Goal: Task Accomplishment & Management: Manage account settings

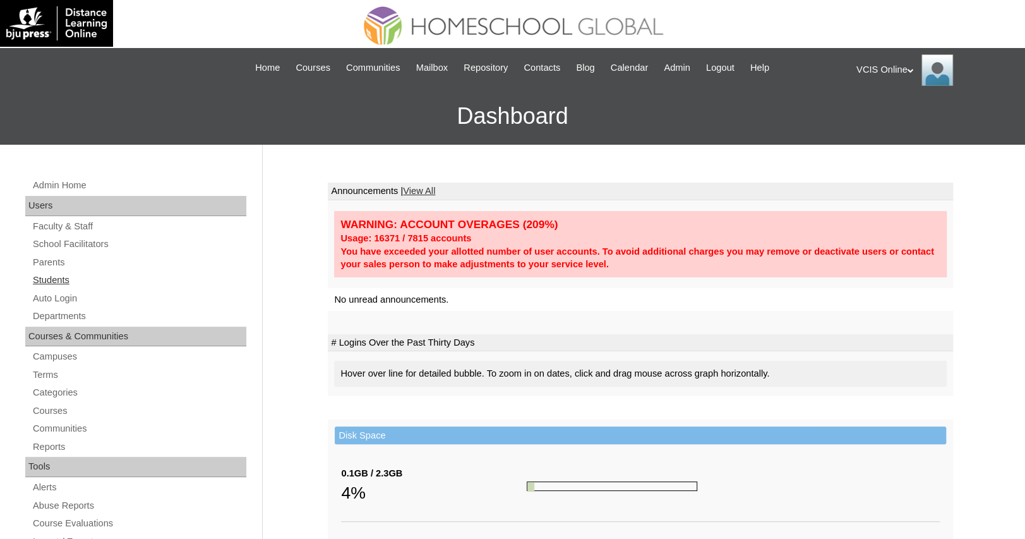
click at [124, 275] on link "Students" at bounding box center [139, 280] width 215 height 16
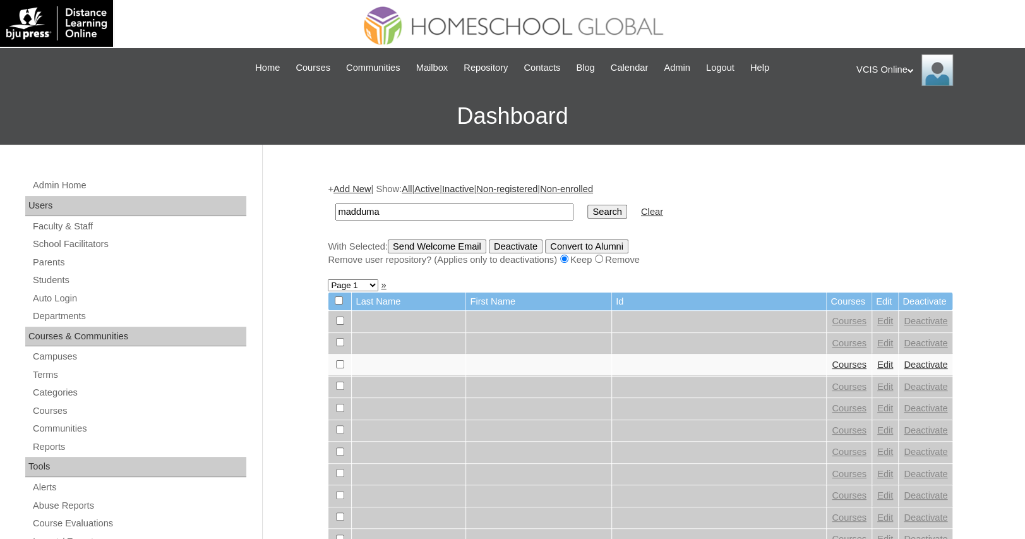
type input "madduma"
click at [587, 205] on input "Search" at bounding box center [606, 212] width 39 height 14
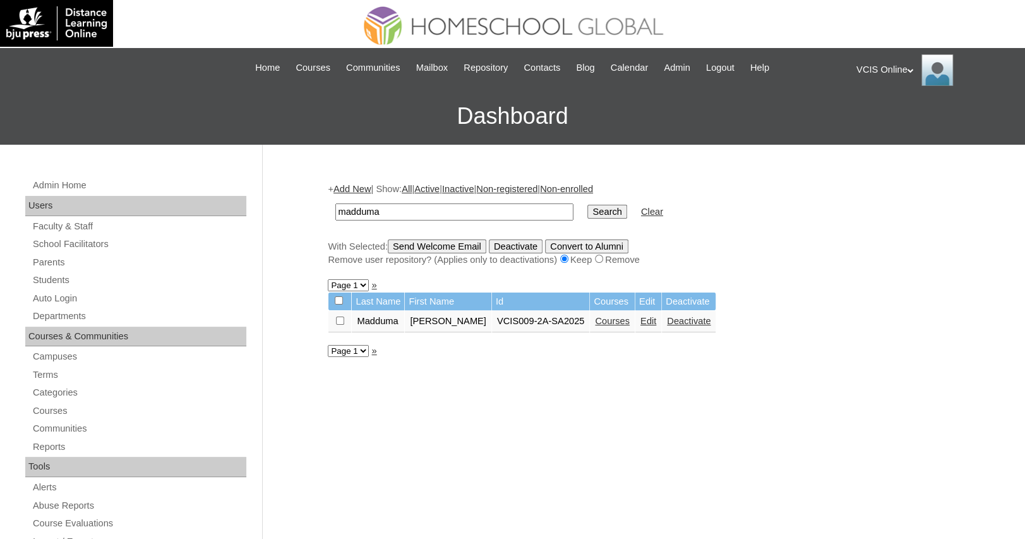
click at [650, 319] on link "Edit" at bounding box center [648, 321] width 16 height 10
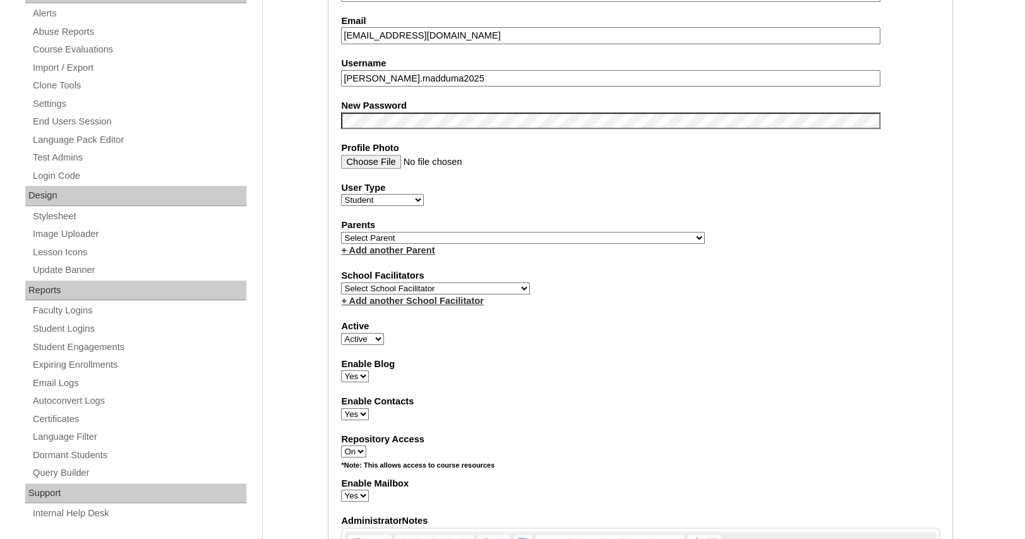
scroll to position [414, 0]
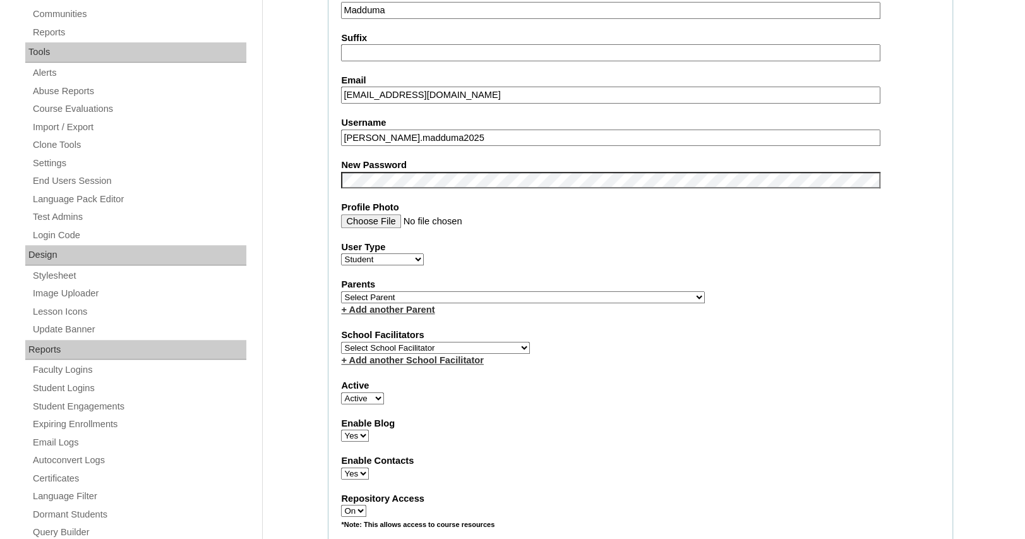
drag, startPoint x: 524, startPoint y: 93, endPoint x: 196, endPoint y: 80, distance: 328.6
paste input "[EMAIL_ADDRESS][DOMAIN_NAME]"
type input "[EMAIL_ADDRESS][DOMAIN_NAME]"
click at [708, 342] on div "School Facilitators Select School Facilitator [PERSON_NAME] [PERSON_NAME] [PERS…" at bounding box center [640, 347] width 599 height 38
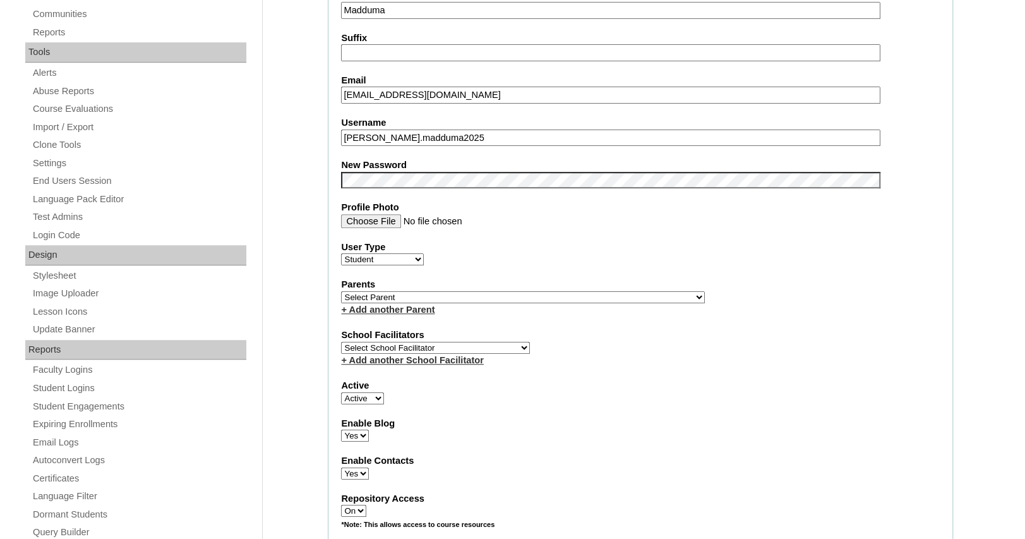
click at [600, 234] on fieldset "Account Information User Id VCIS009-2A-SA2025 Title First Name [PERSON_NAME] Mi…" at bounding box center [640, 300] width 625 height 1012
click at [652, 252] on label "User Type" at bounding box center [640, 247] width 599 height 13
click at [424, 253] on select "Faculty Staff Student Parents School Facilitators" at bounding box center [382, 259] width 83 height 12
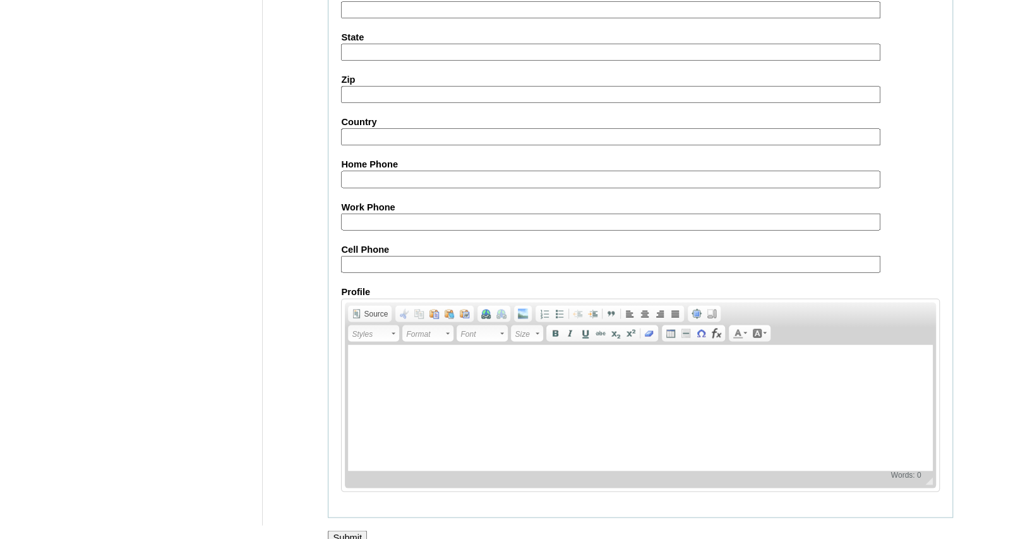
scroll to position [1364, 0]
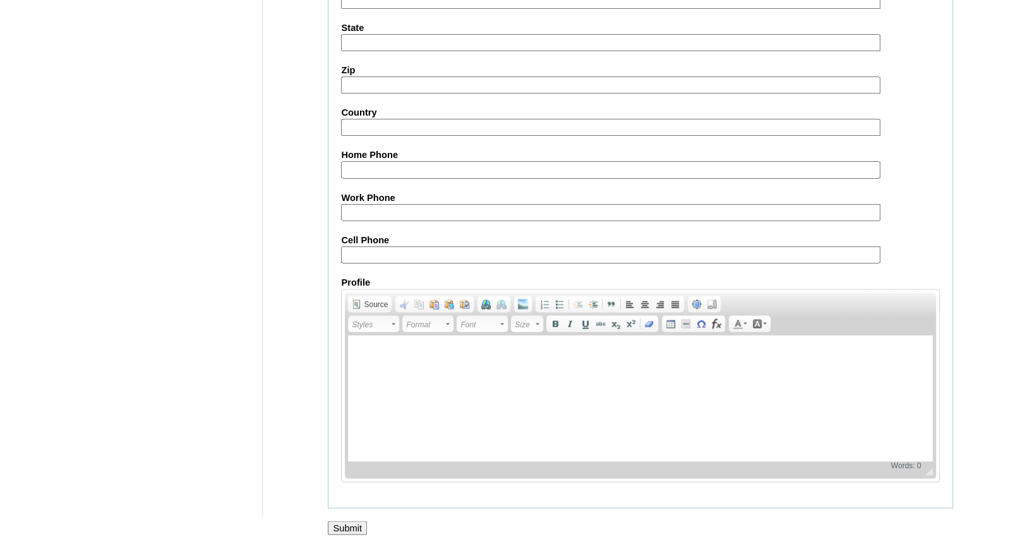
click at [337, 520] on input "Submit" at bounding box center [347, 527] width 39 height 14
